Goal: Information Seeking & Learning: Learn about a topic

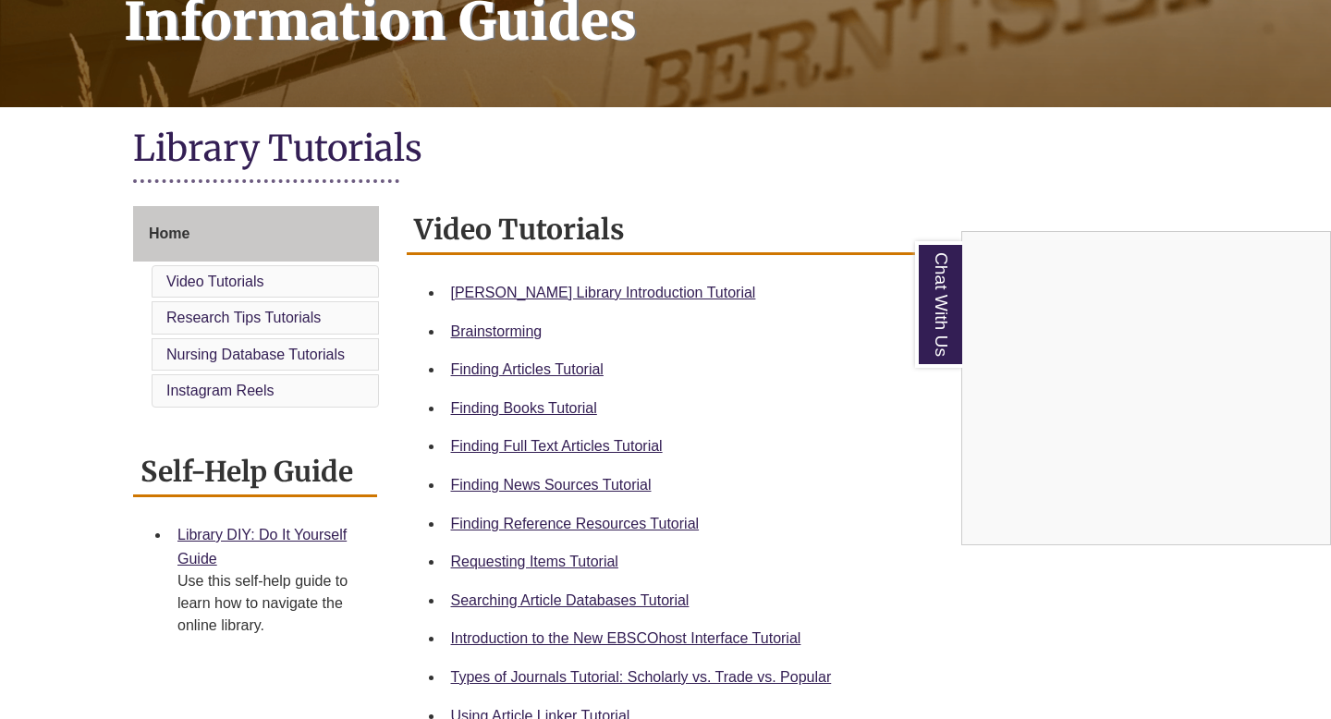
scroll to position [312, 0]
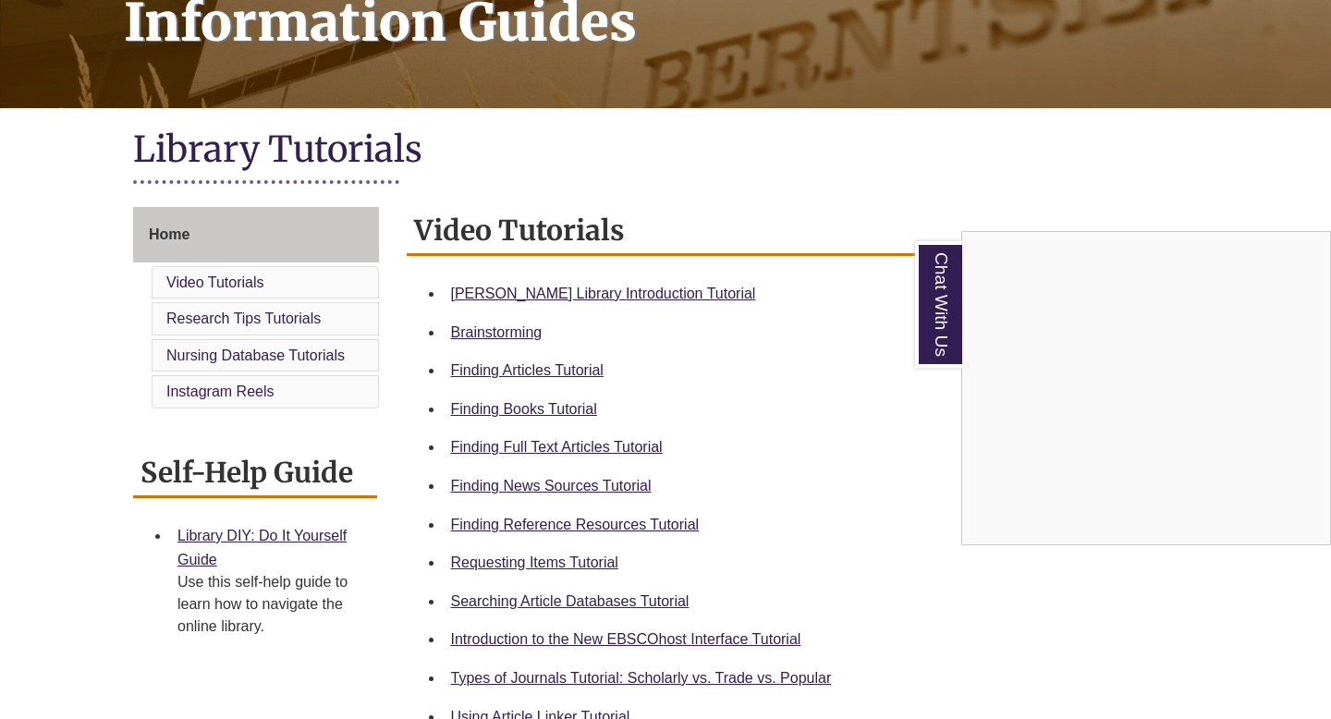
click at [515, 412] on div "Chat With Us" at bounding box center [665, 359] width 1331 height 719
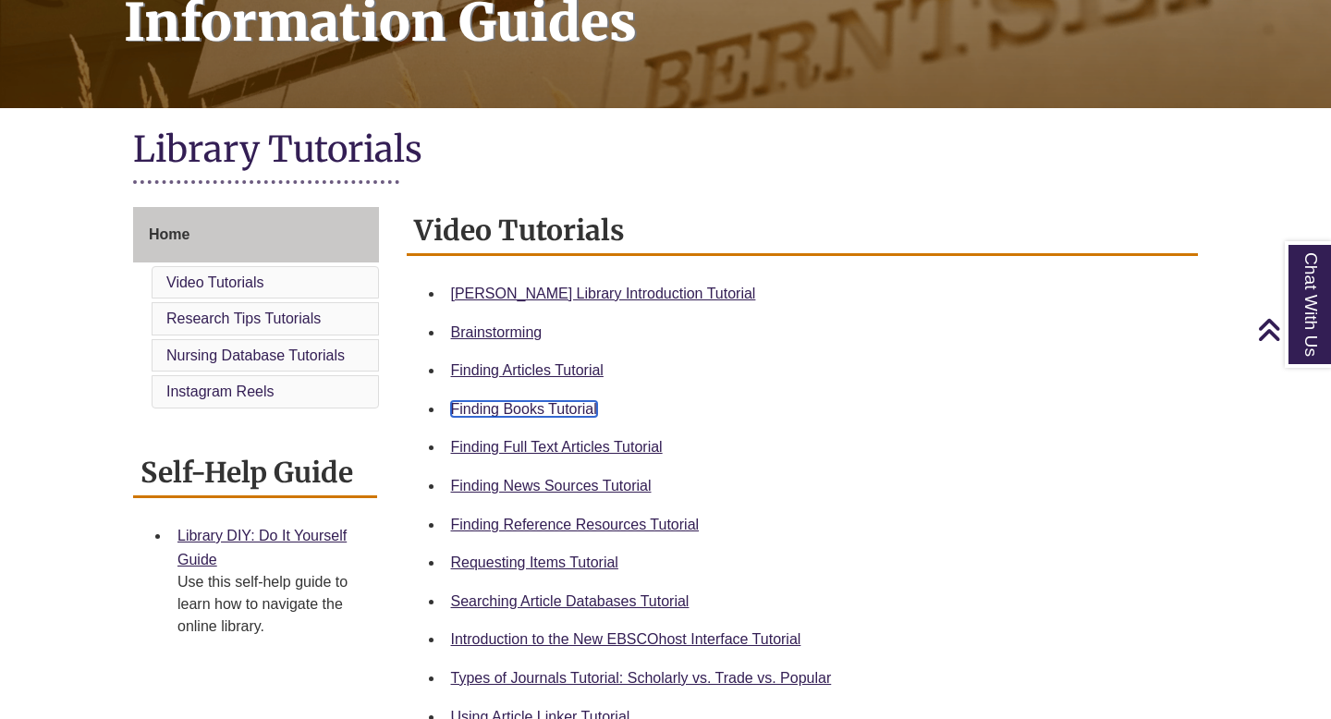
click at [521, 410] on link "Finding Books Tutorial" at bounding box center [524, 409] width 146 height 16
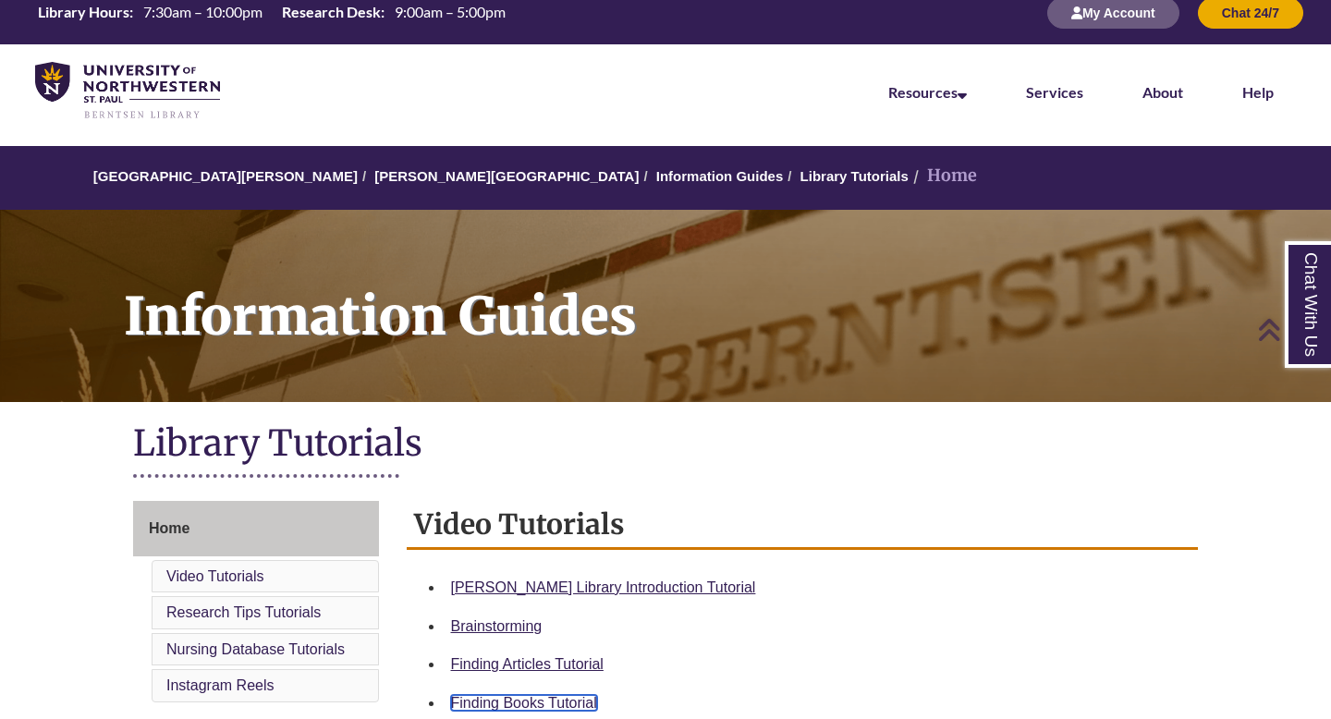
scroll to position [0, 0]
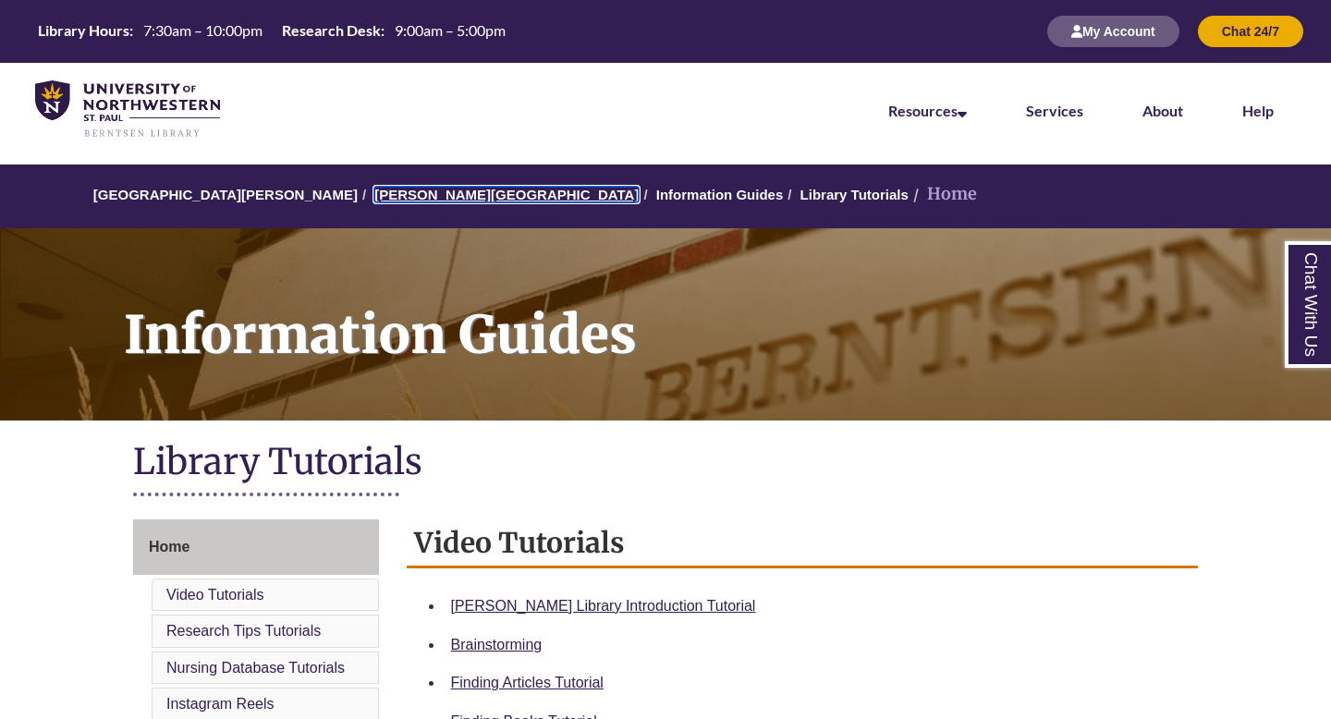
click at [411, 197] on link "[PERSON_NAME][GEOGRAPHIC_DATA]" at bounding box center [506, 195] width 264 height 16
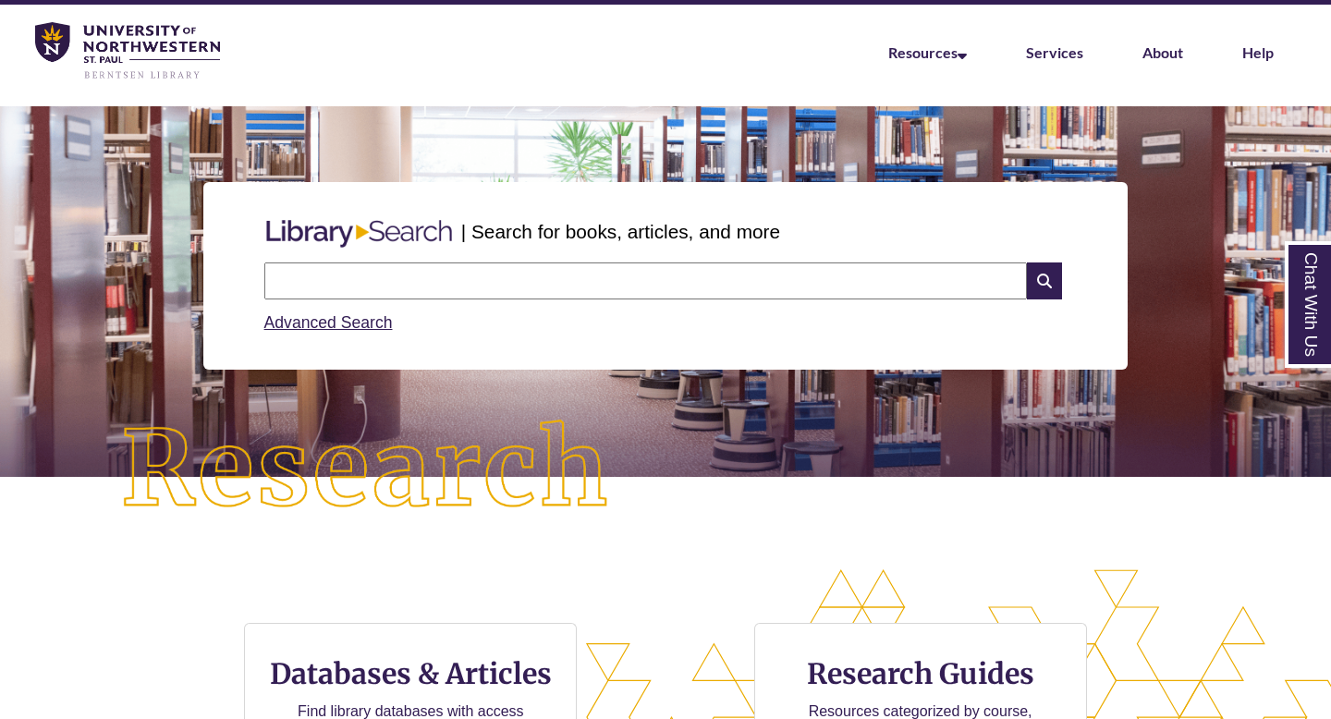
scroll to position [60, 0]
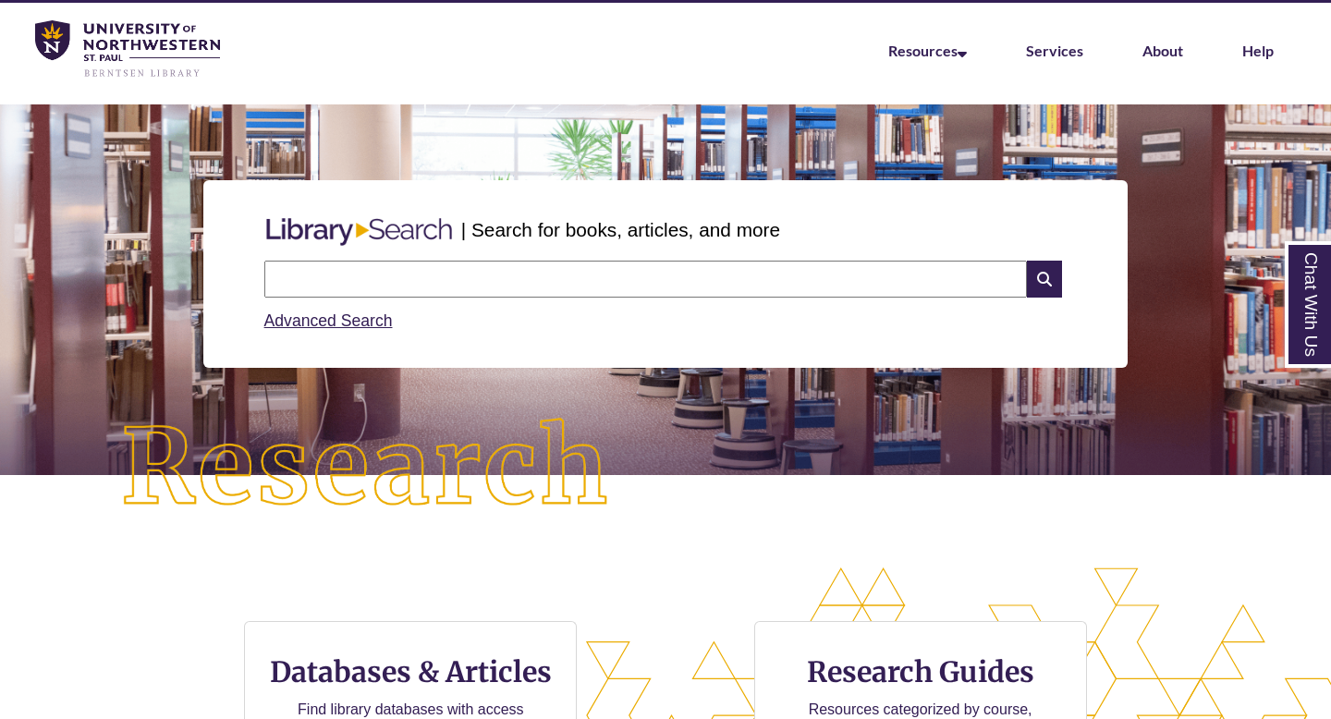
click at [483, 275] on input "text" at bounding box center [645, 279] width 763 height 37
type input "*********"
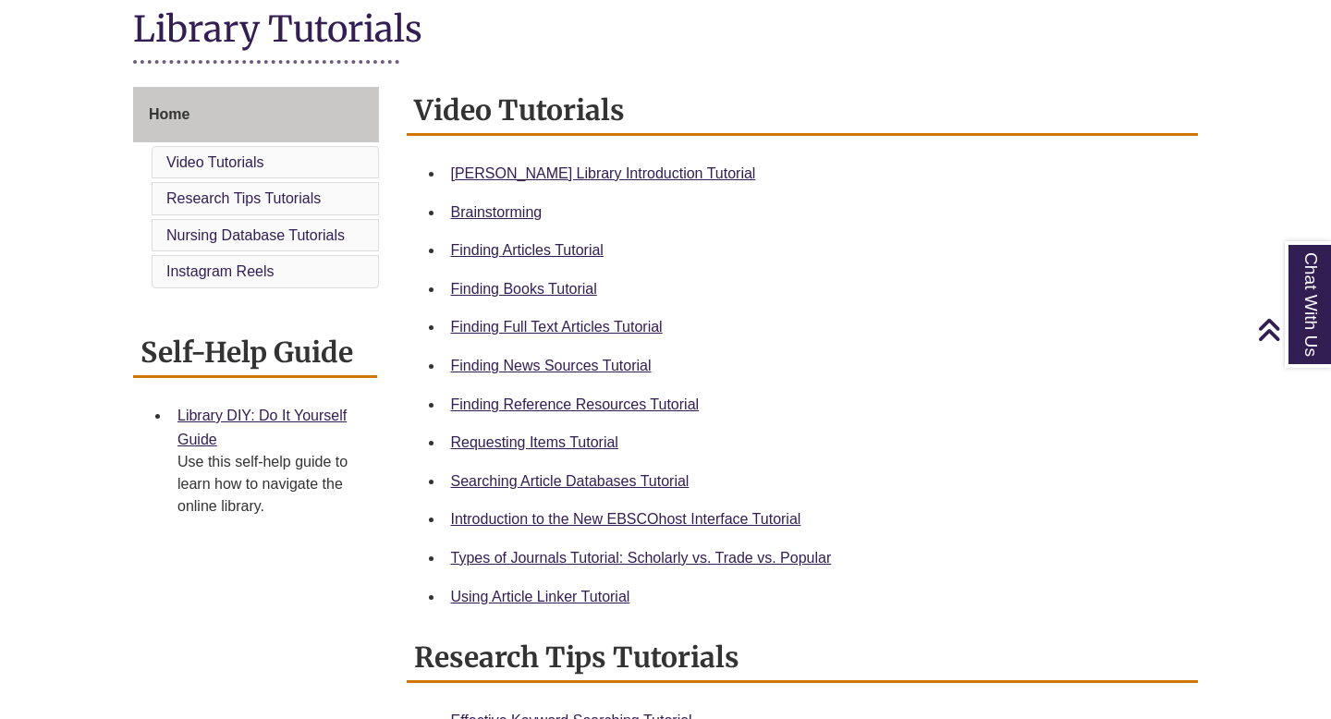
scroll to position [434, 0]
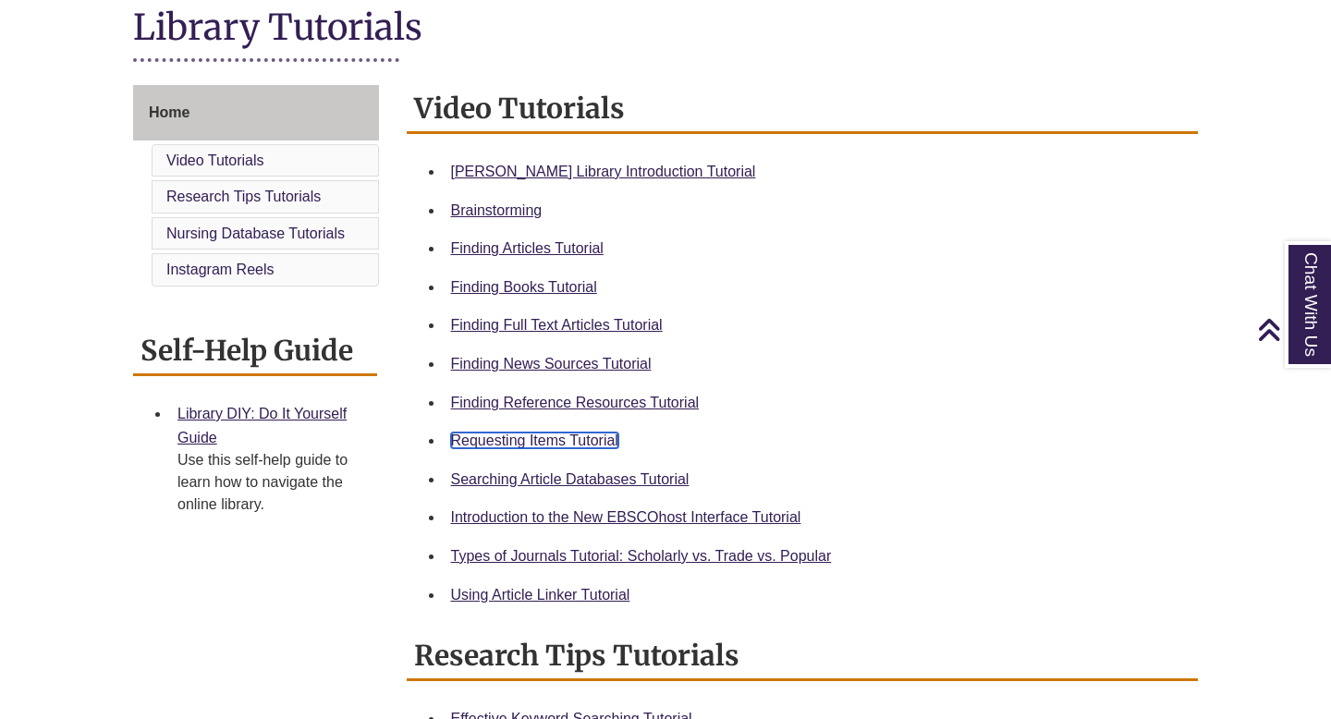
click at [572, 438] on link "Requesting Items Tutorial" at bounding box center [534, 441] width 167 height 16
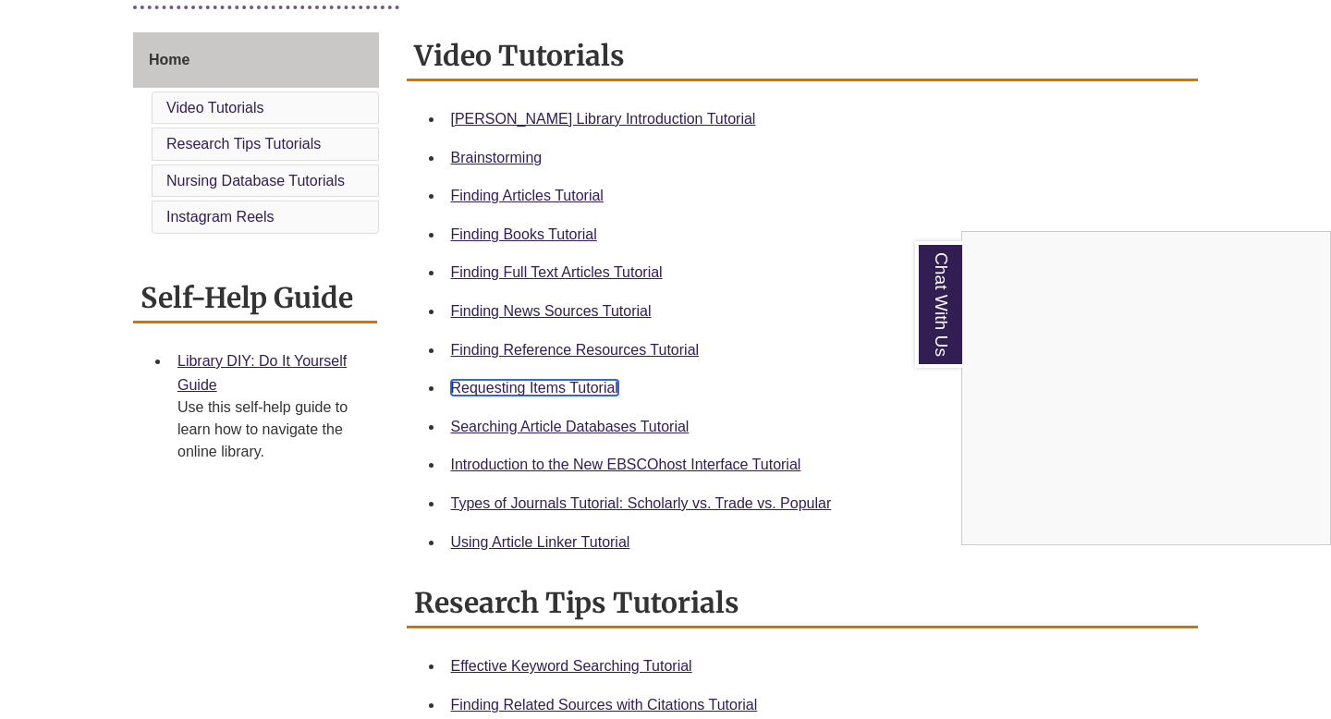
scroll to position [498, 0]
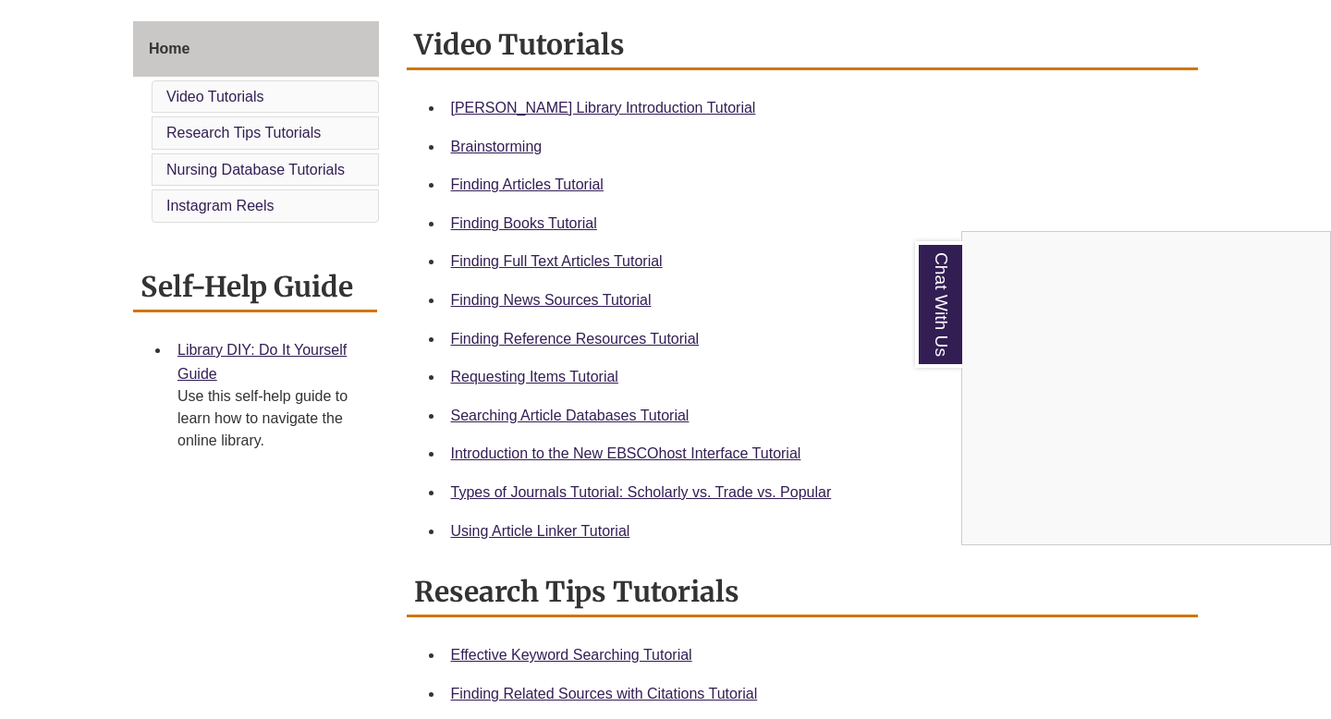
click at [759, 488] on div "Chat With Us" at bounding box center [665, 359] width 1331 height 719
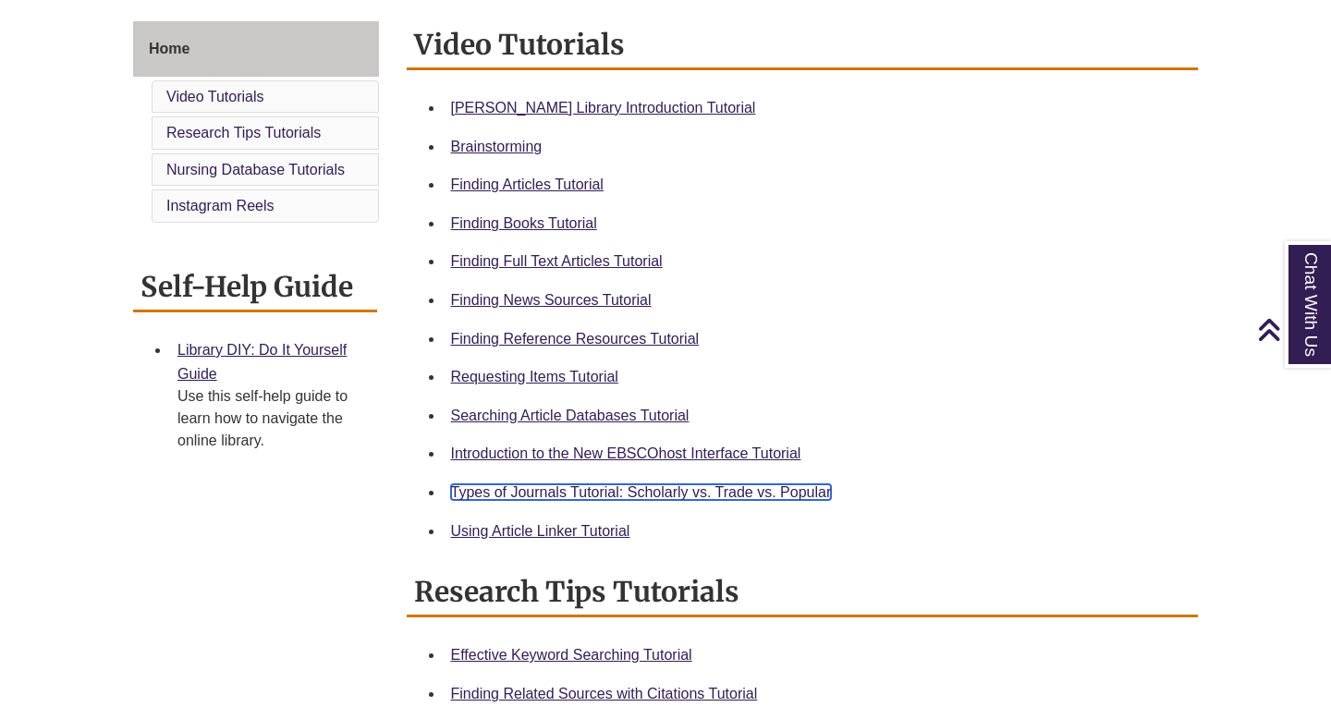
click at [759, 488] on link "Types of Journals Tutorial: Scholarly vs. Trade vs. Popular" at bounding box center [641, 492] width 381 height 16
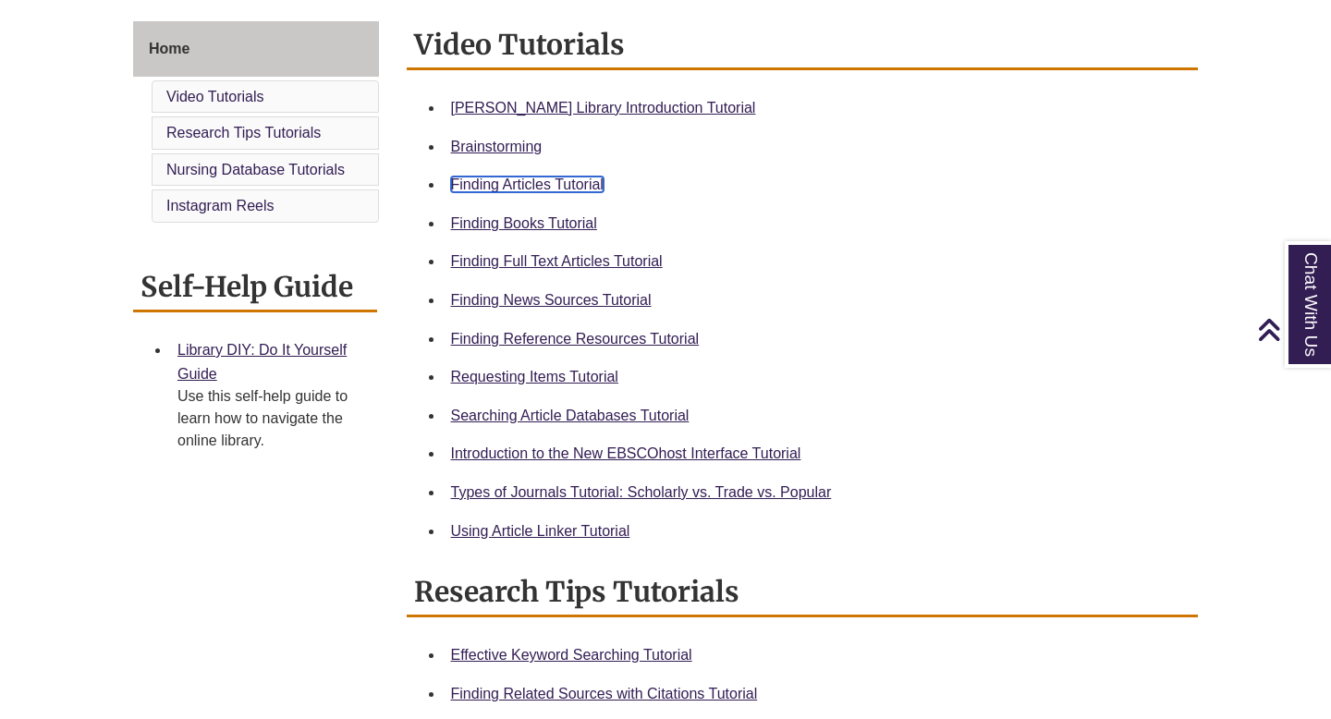
click at [574, 186] on link "Finding Articles Tutorial" at bounding box center [527, 185] width 153 height 16
click at [608, 416] on link "Searching Article Databases Tutorial" at bounding box center [570, 416] width 239 height 16
click at [902, 255] on div "Finding Full Text Articles Tutorial" at bounding box center [817, 262] width 733 height 24
click at [611, 261] on link "Finding Full Text Articles Tutorial" at bounding box center [557, 261] width 212 height 16
click at [536, 529] on link "Using Article Linker Tutorial" at bounding box center [540, 531] width 179 height 16
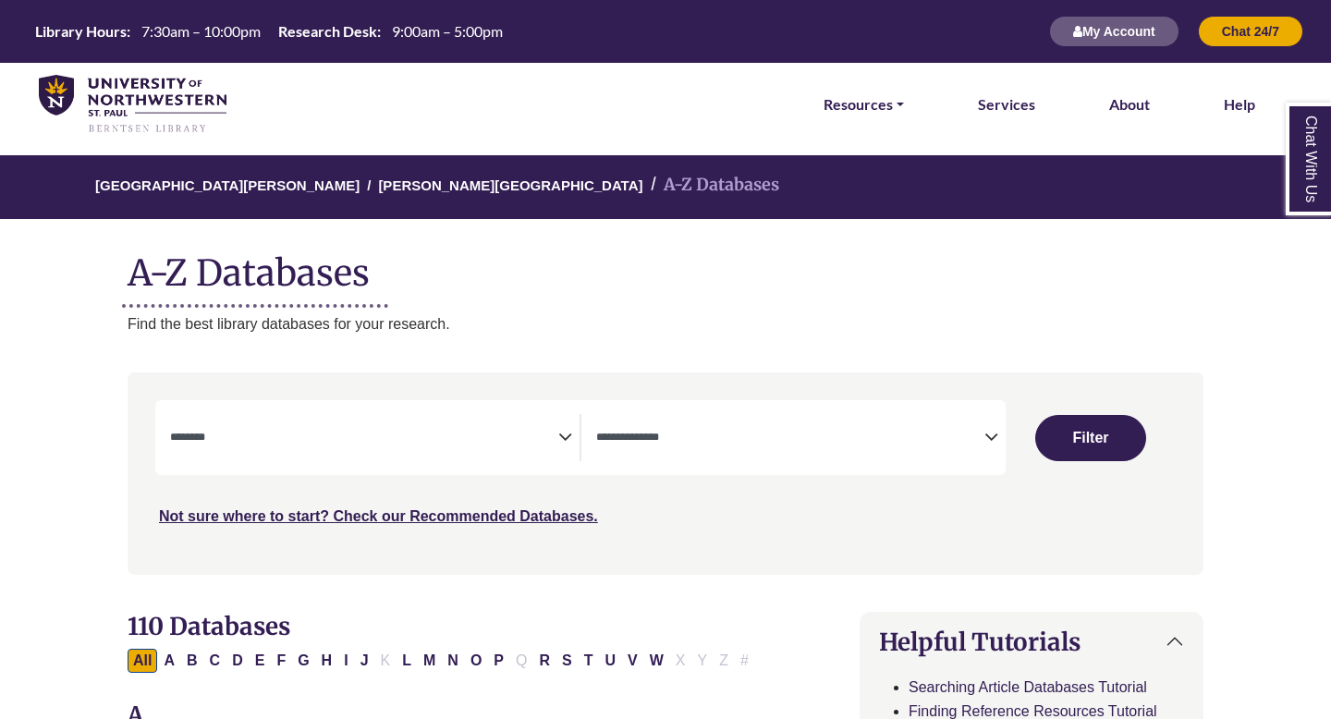
select select "Database Subject Filter"
select select "Database Types Filter"
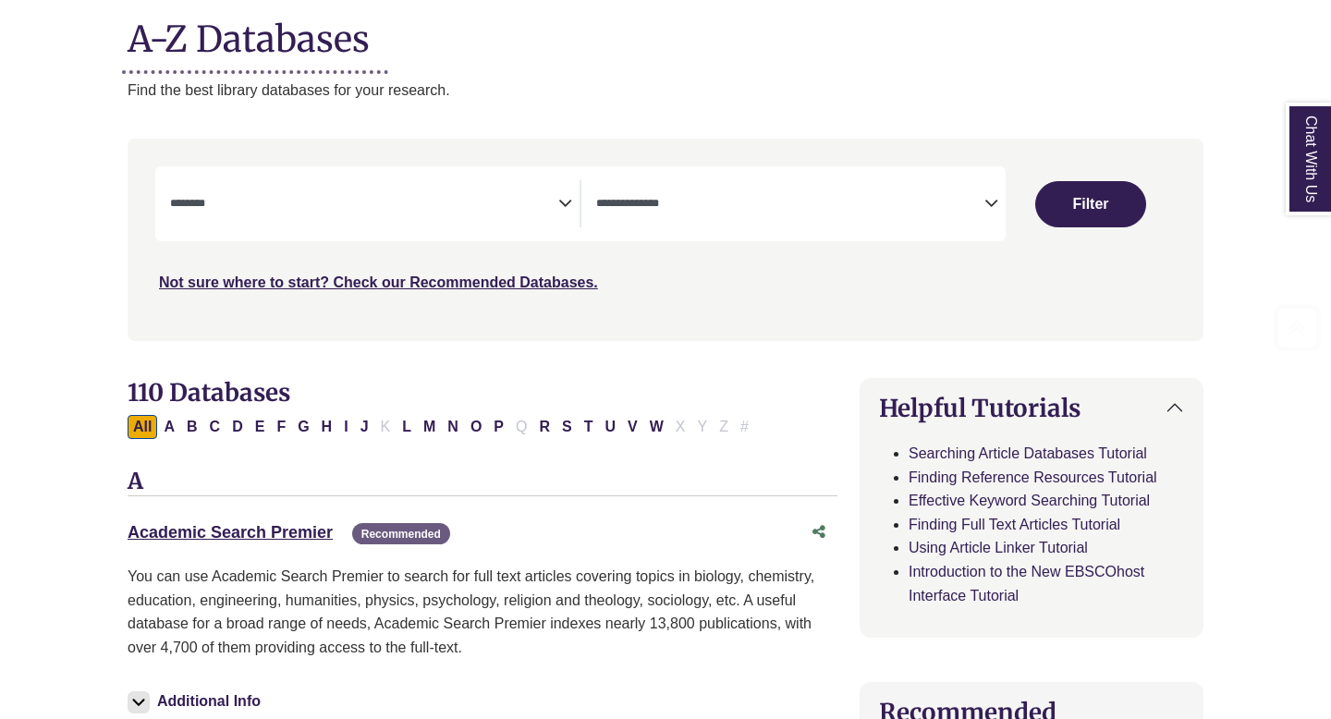
scroll to position [235, 0]
click at [567, 202] on icon "Search filters" at bounding box center [565, 200] width 14 height 28
click at [992, 204] on icon "Search filters" at bounding box center [992, 200] width 14 height 28
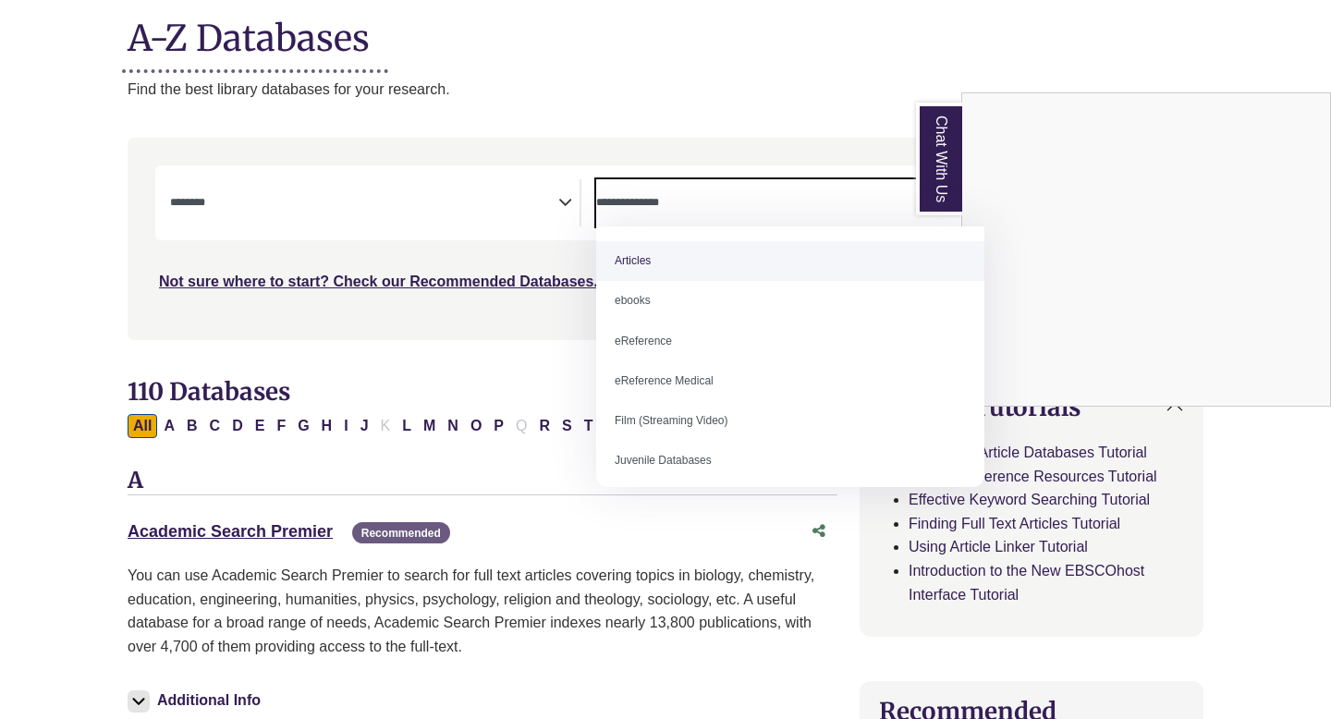
click at [561, 200] on div "Chat With Us" at bounding box center [665, 359] width 1331 height 719
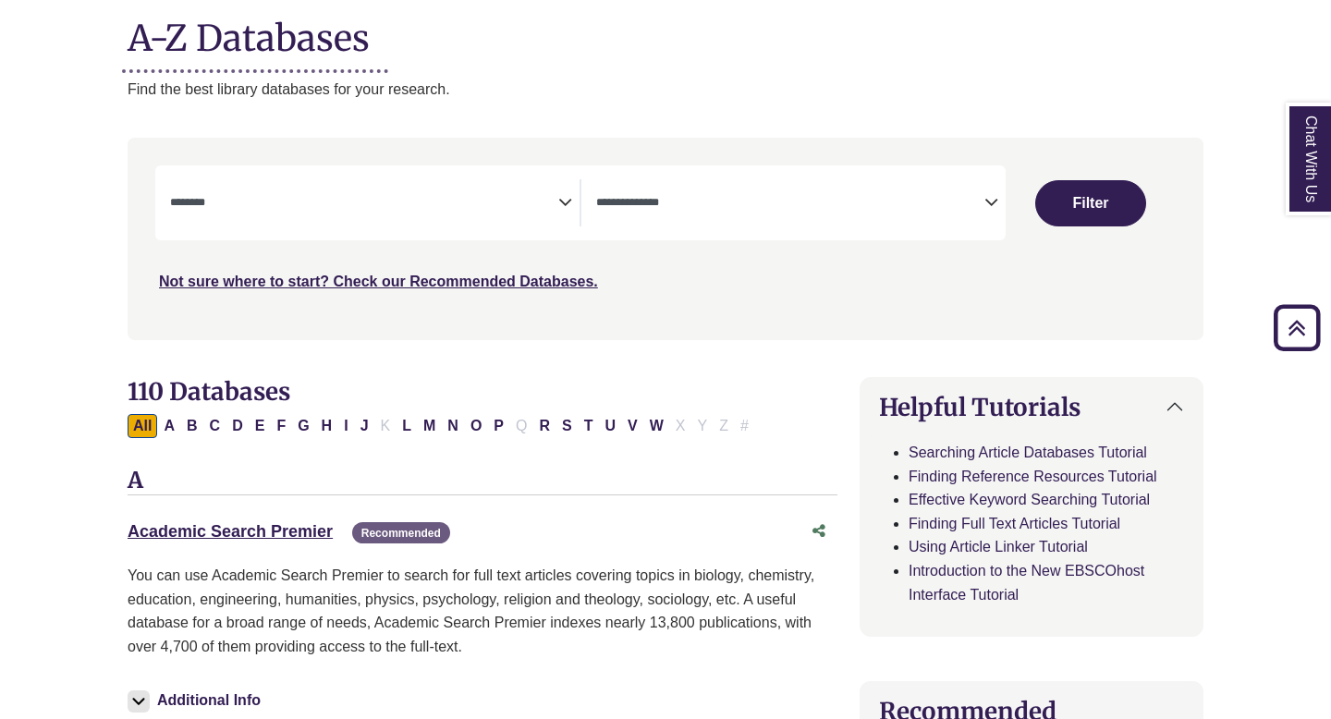
click at [562, 200] on icon "Search filters" at bounding box center [565, 200] width 14 height 28
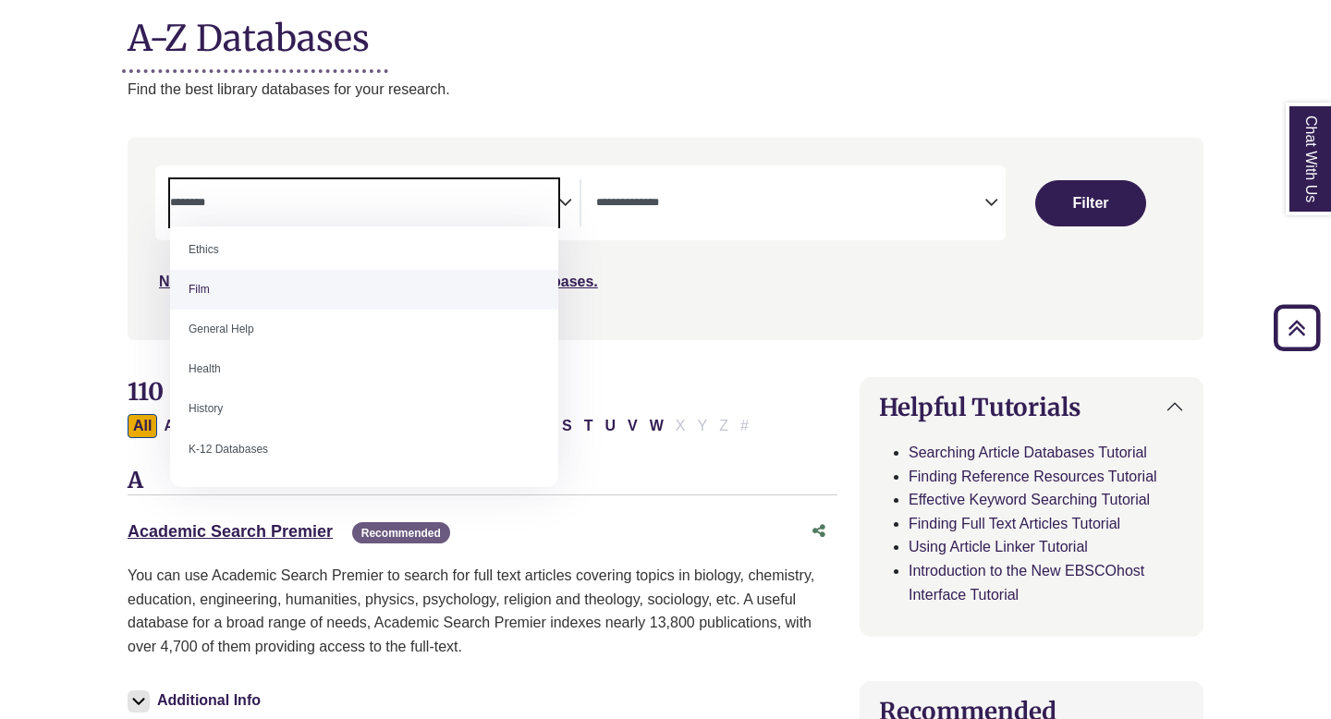
scroll to position [731, 0]
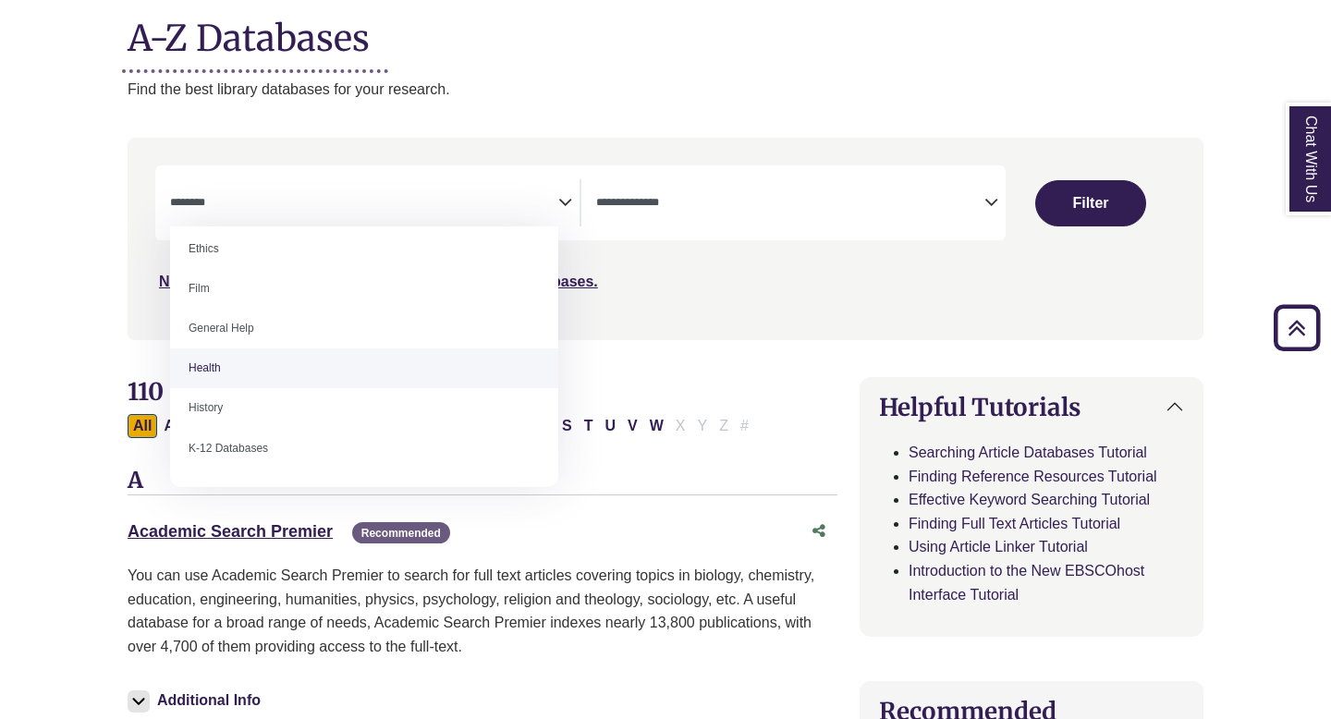
select select "*****"
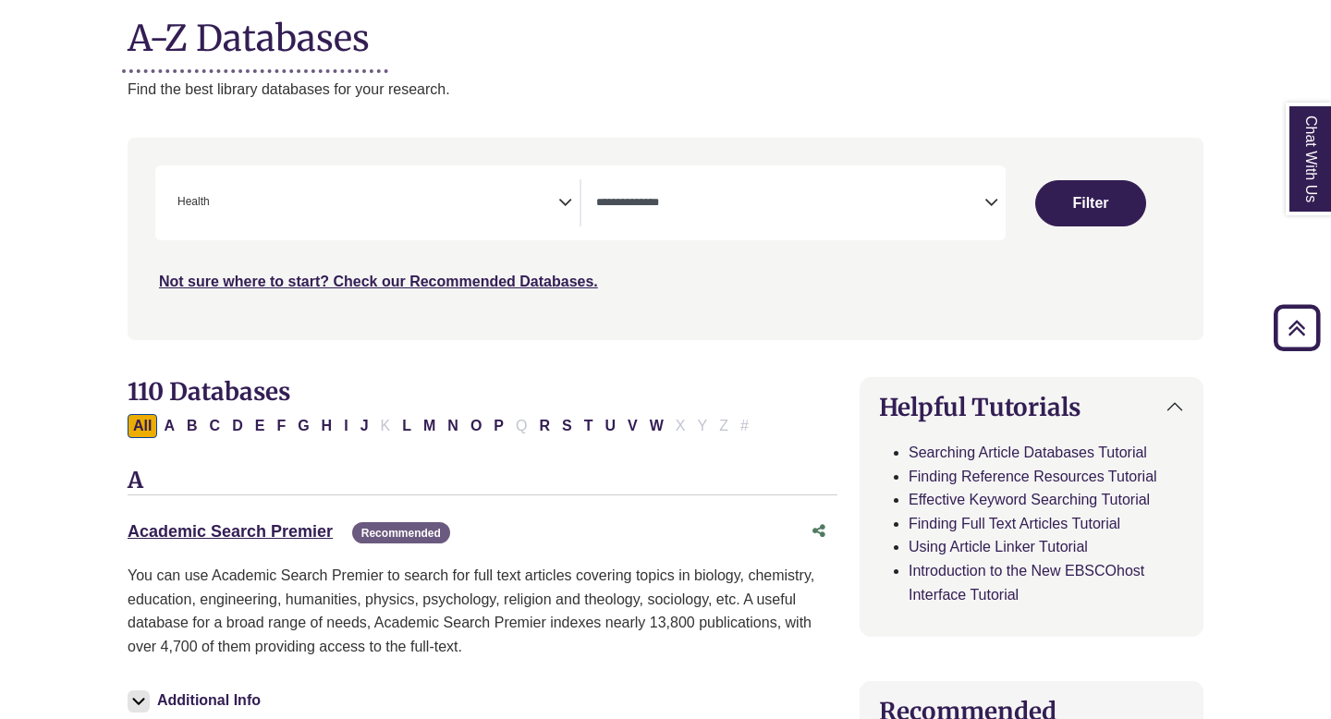
click at [568, 202] on icon "Search filters" at bounding box center [565, 200] width 14 height 28
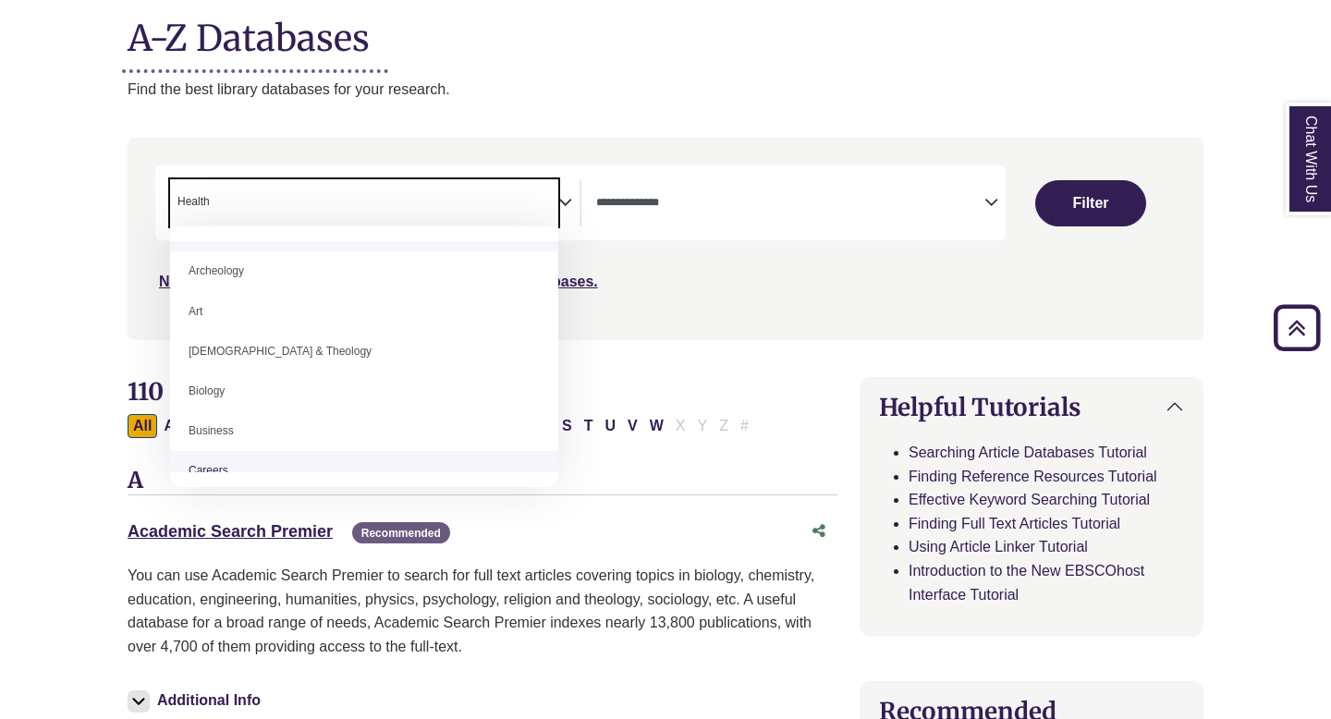
scroll to position [0, 0]
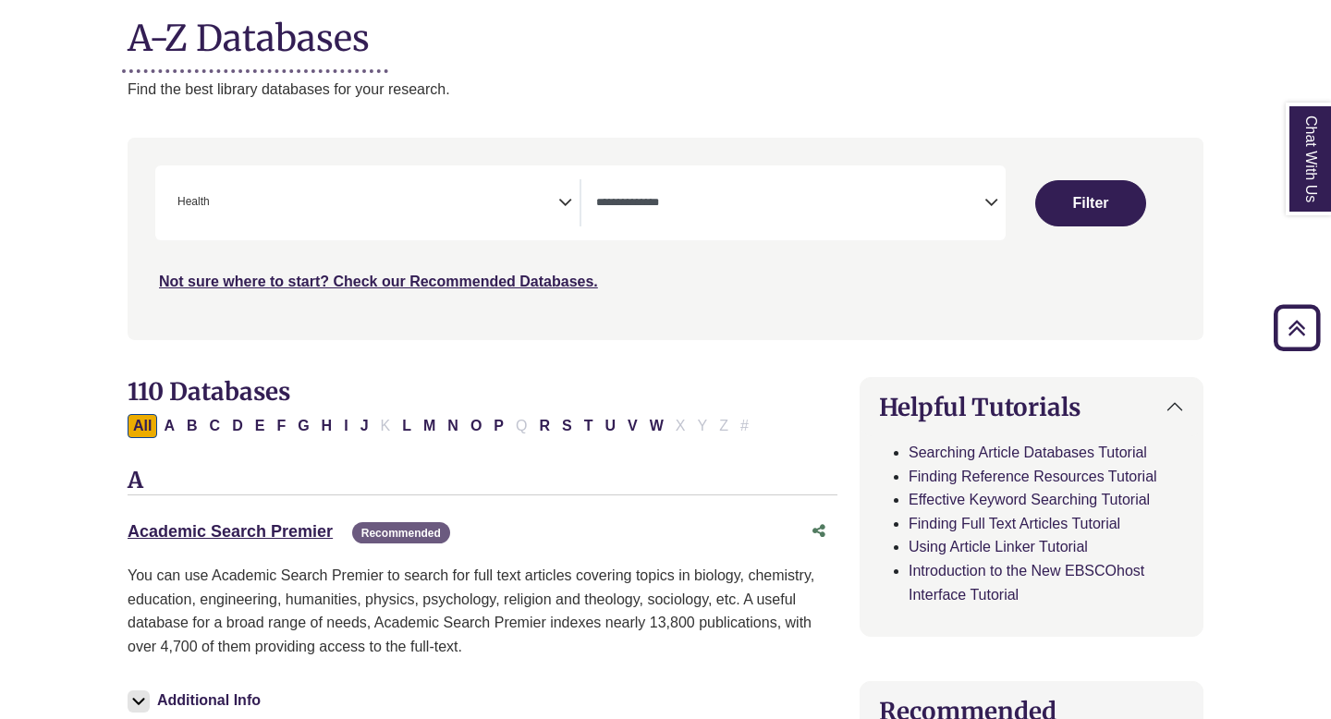
click at [647, 367] on div "**********" at bounding box center [665, 252] width 1098 height 229
click at [1096, 214] on button "Filter" at bounding box center [1090, 203] width 111 height 46
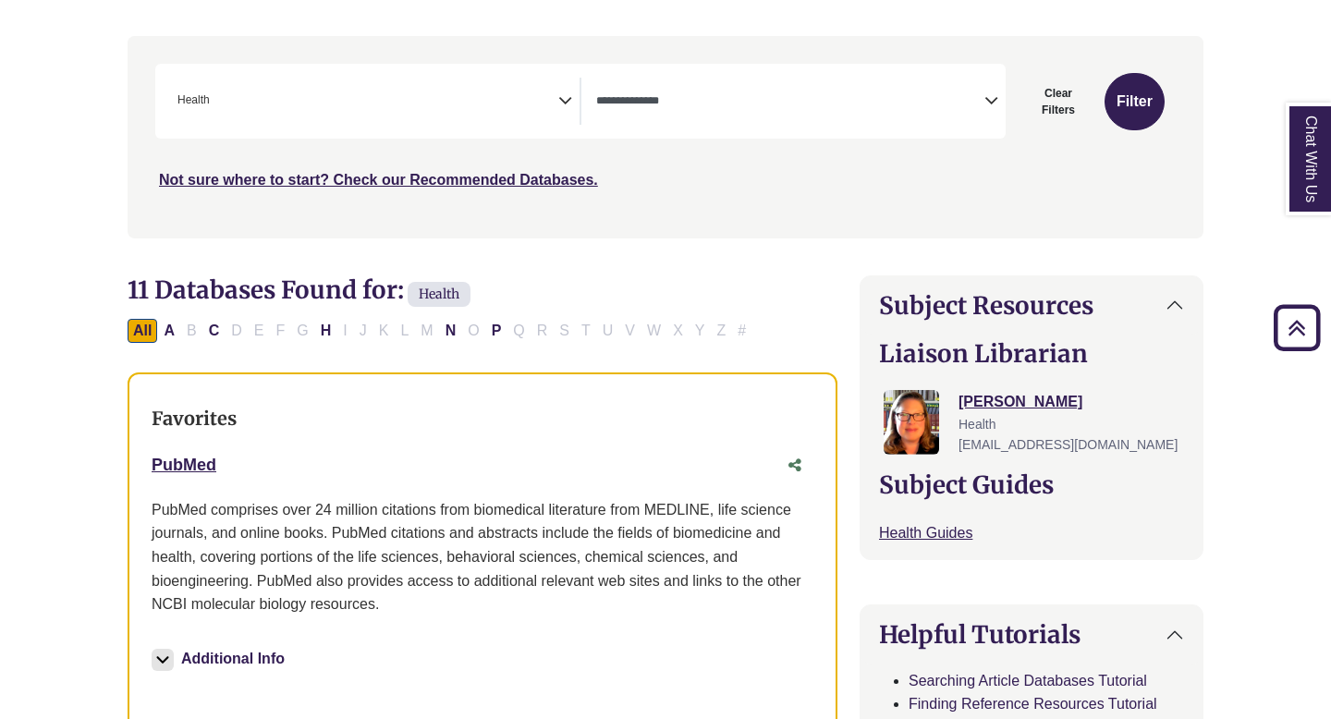
scroll to position [338, 0]
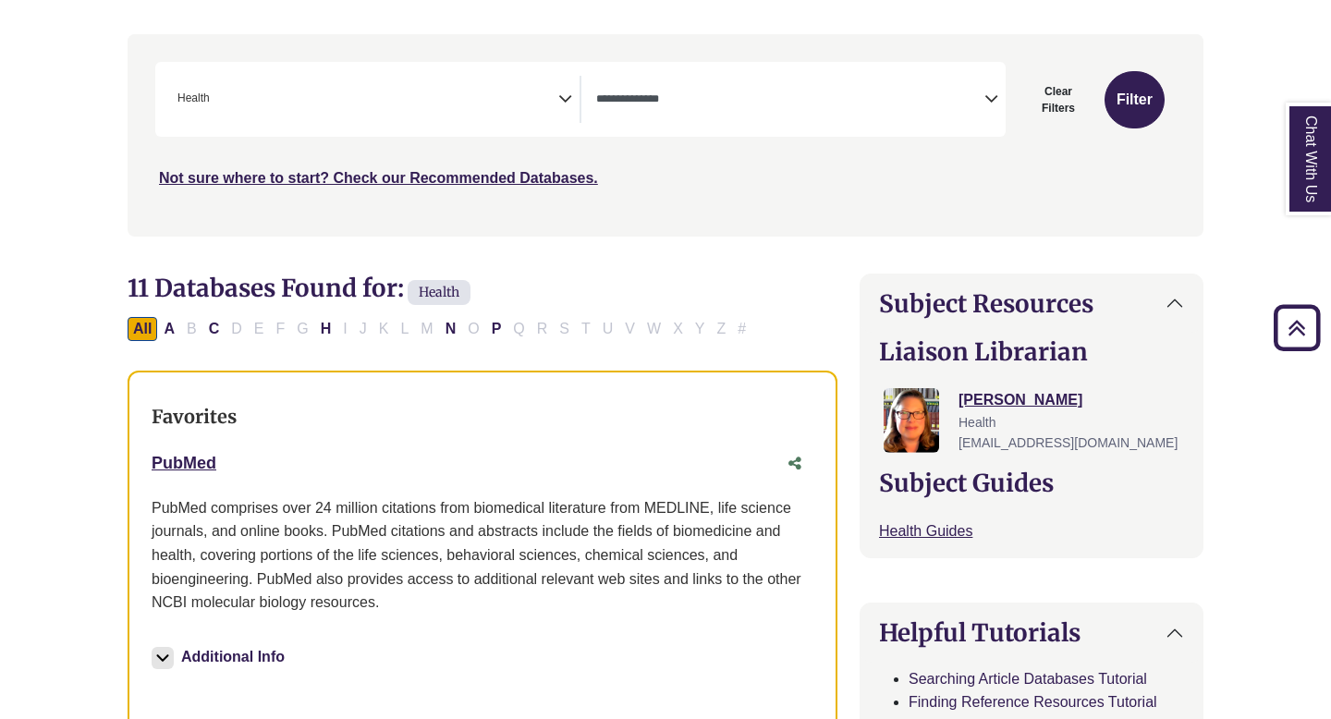
click at [564, 99] on icon "Search filters" at bounding box center [565, 96] width 14 height 28
click at [1149, 112] on button "Filter" at bounding box center [1135, 99] width 60 height 57
select select "Database Types Filter"
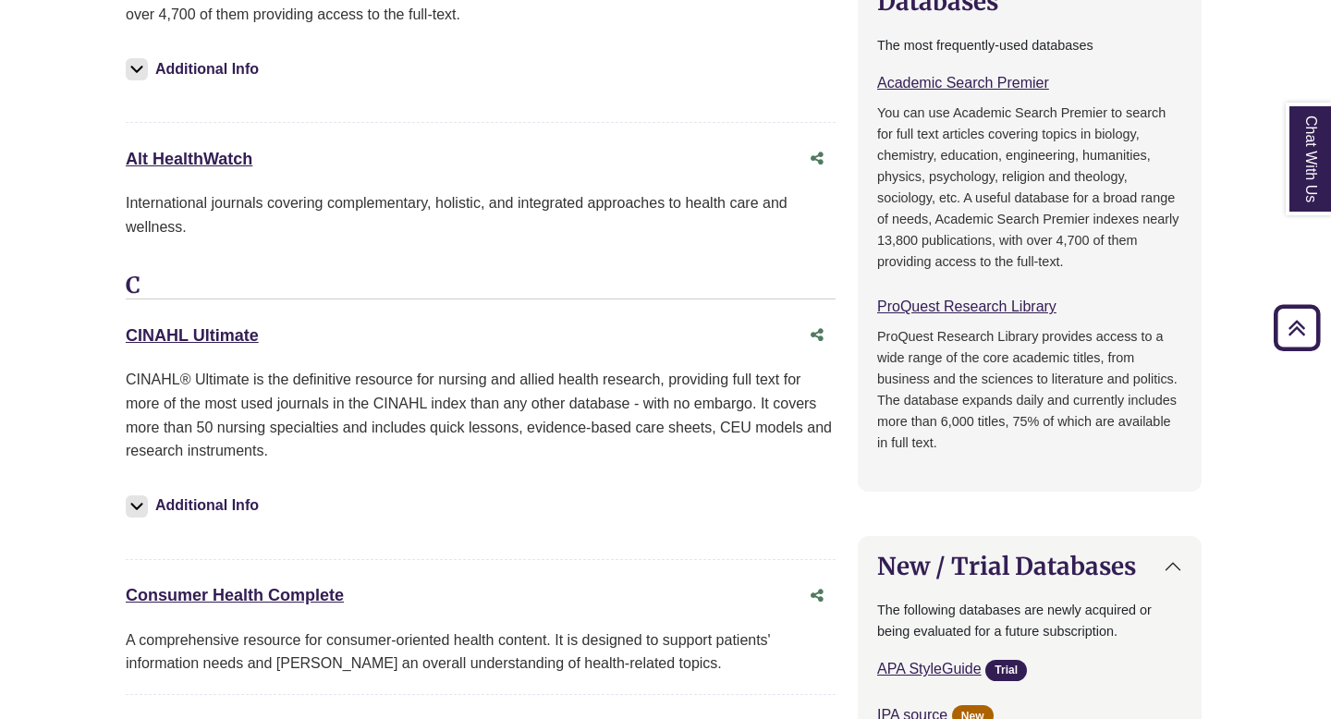
scroll to position [1303, 2]
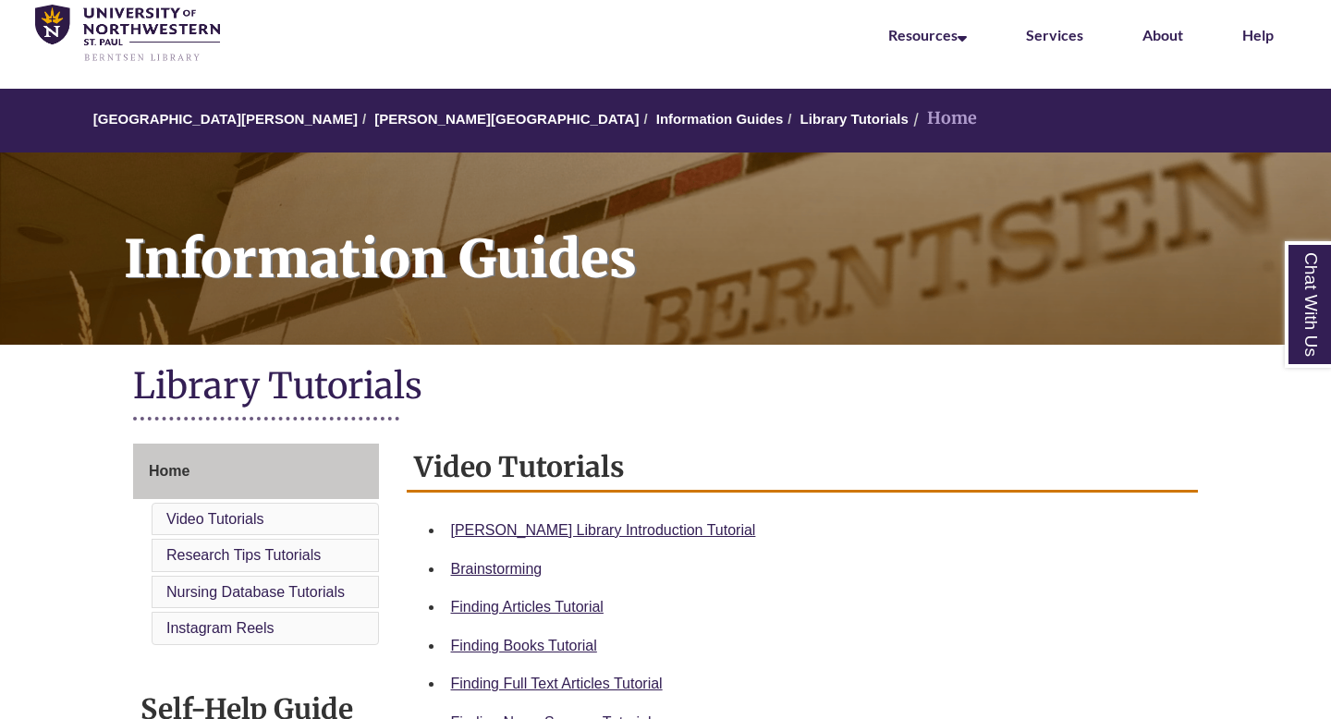
scroll to position [80, 0]
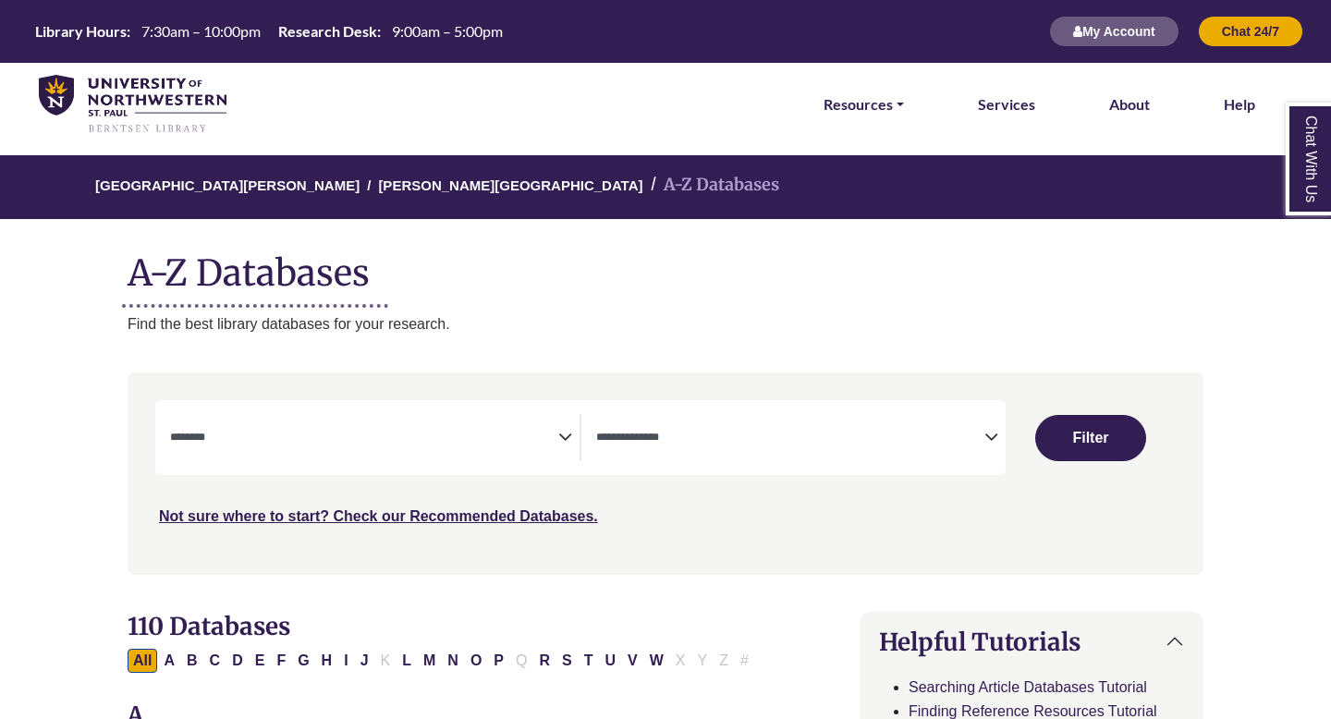
select select "Database Subject Filter"
select select "Database Types Filter"
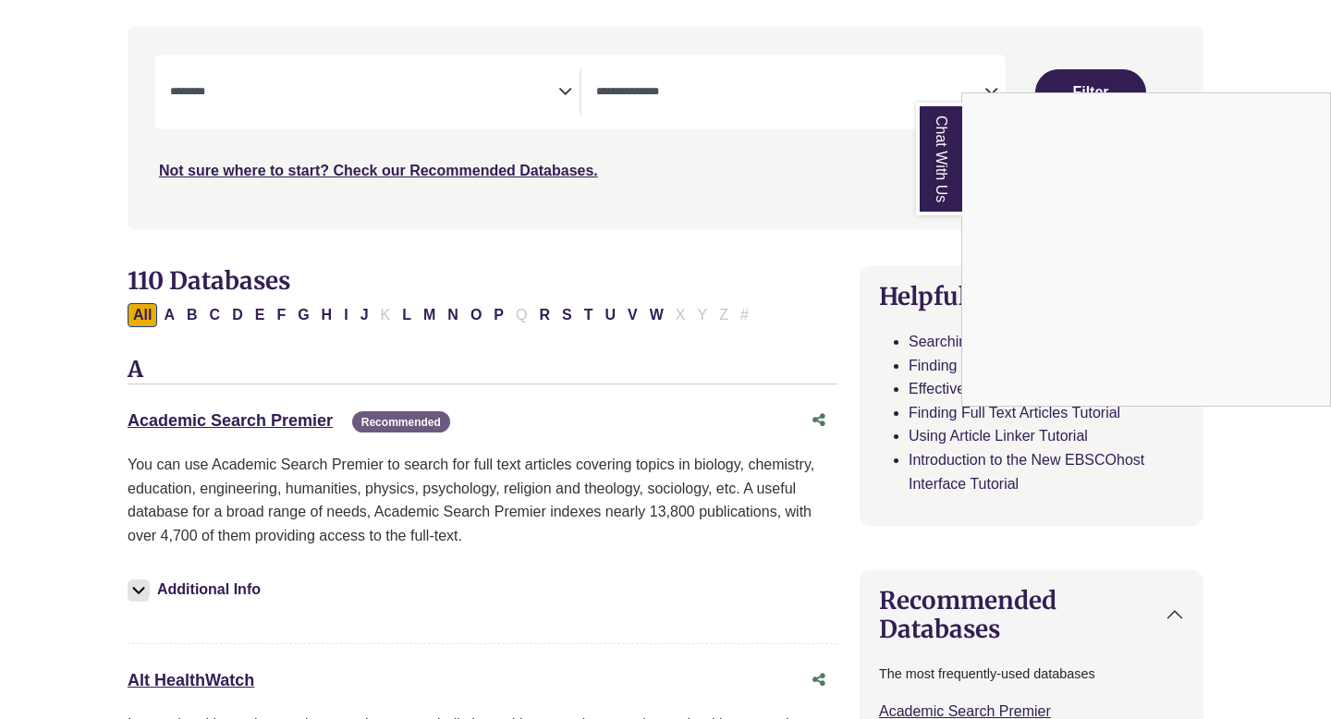
scroll to position [369, 0]
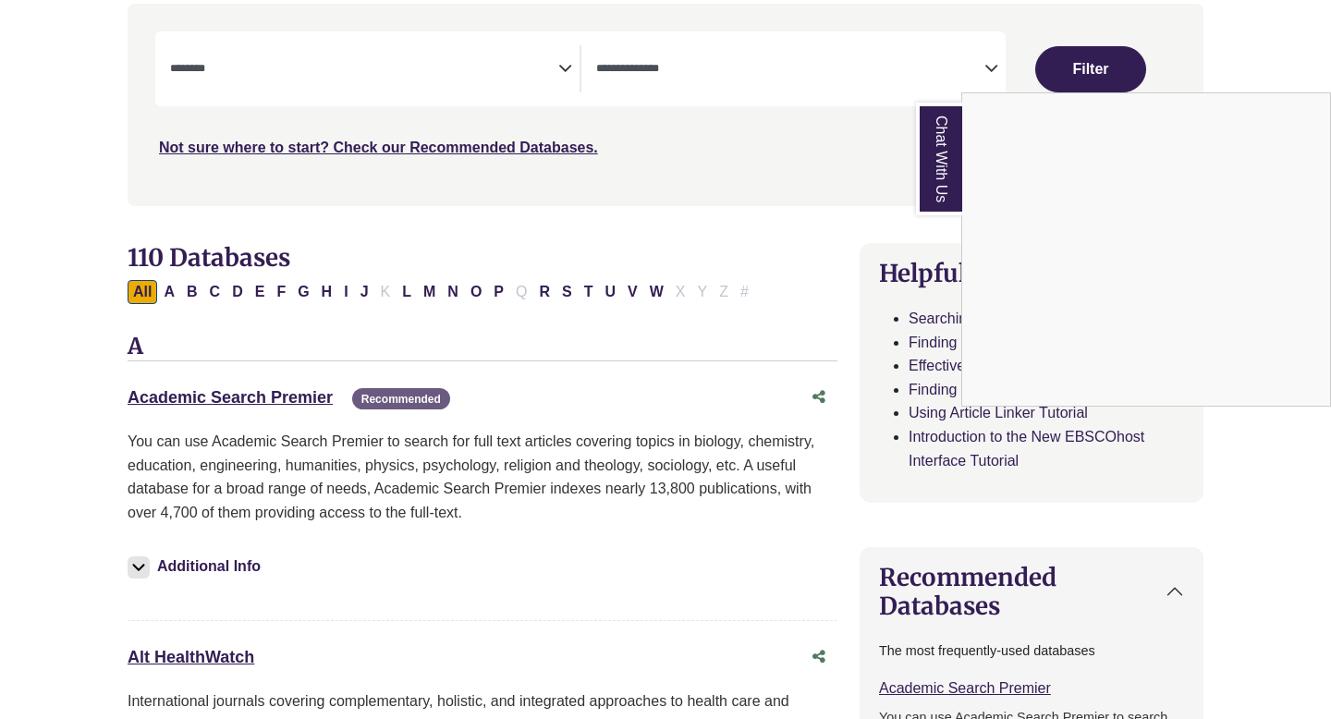
click at [288, 399] on div "Chat With Us" at bounding box center [665, 359] width 1331 height 719
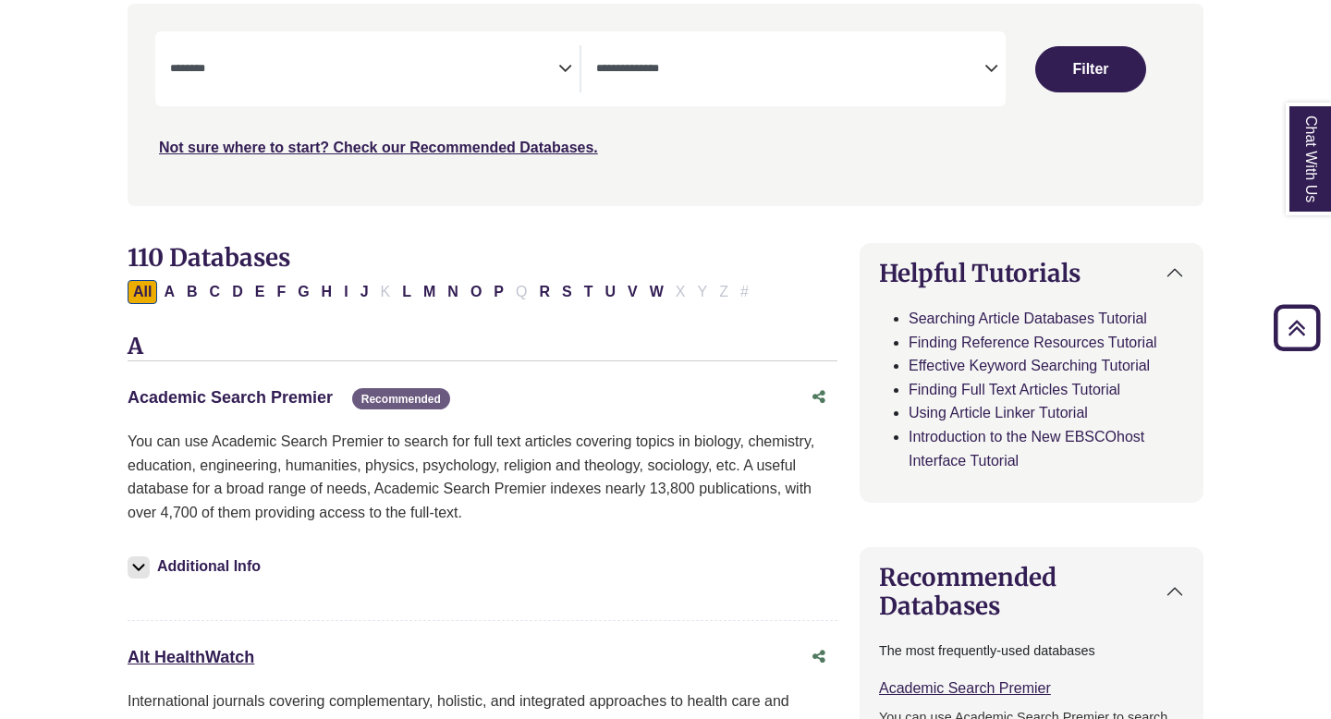
click at [303, 397] on link "Academic Search Premier This link opens in a new window" at bounding box center [230, 397] width 205 height 18
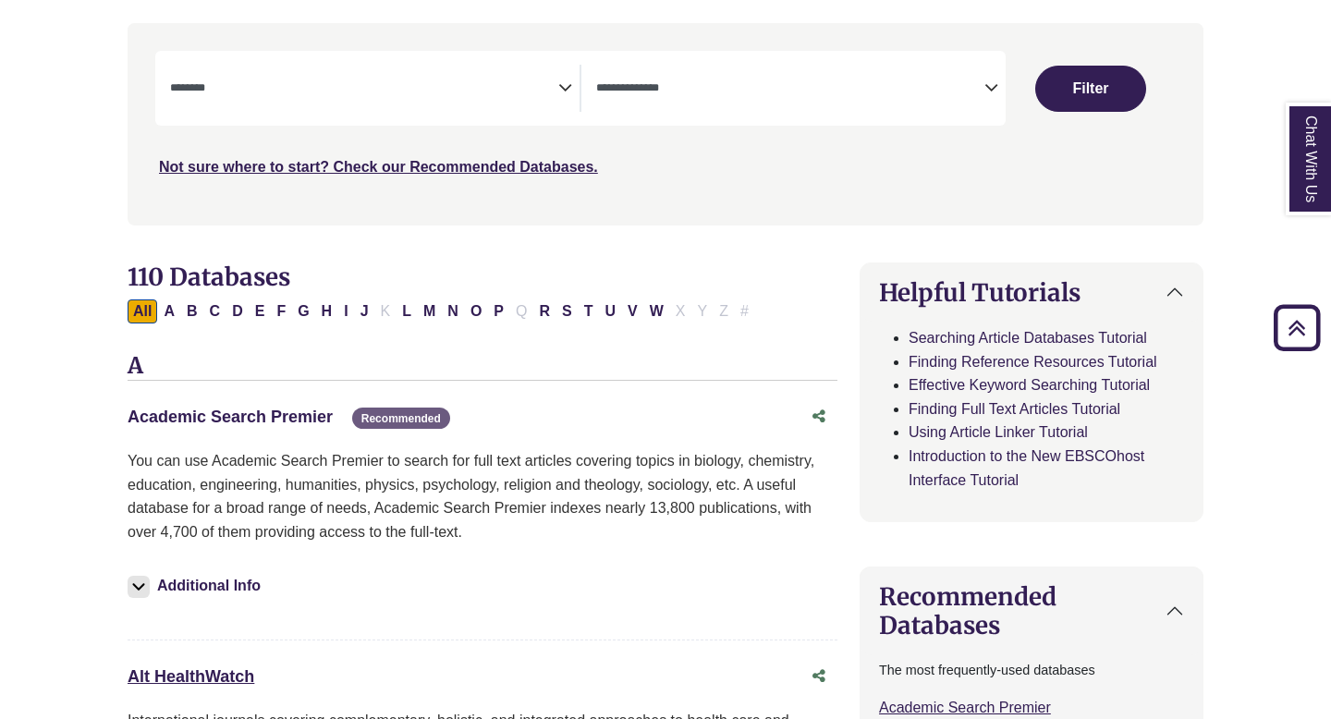
scroll to position [350, 0]
